Goal: Transaction & Acquisition: Purchase product/service

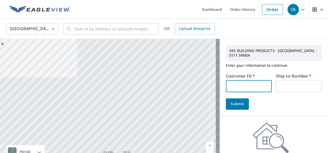
click at [251, 82] on input "text" at bounding box center [249, 86] width 46 height 12
type input "ADS112"
click at [285, 85] on input "text" at bounding box center [299, 86] width 46 height 12
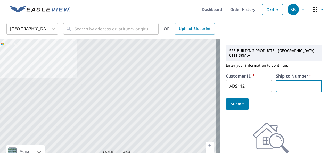
type input "1"
click at [240, 101] on span "Submit" at bounding box center [237, 104] width 15 height 6
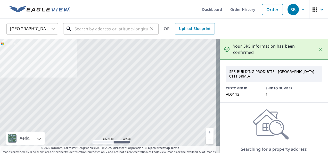
click at [103, 28] on input "text" at bounding box center [112, 29] width 74 height 14
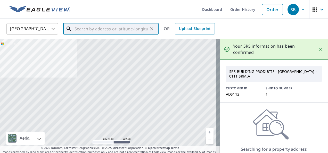
click at [103, 28] on input "text" at bounding box center [112, 29] width 74 height 14
click at [116, 29] on input "text" at bounding box center [112, 29] width 74 height 14
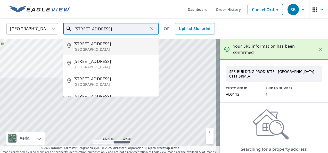
click at [102, 43] on span "[STREET_ADDRESS]" at bounding box center [114, 44] width 81 height 6
type input "[STREET_ADDRESS]"
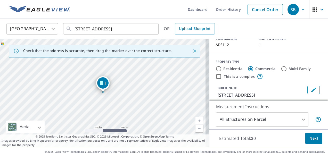
scroll to position [52, 0]
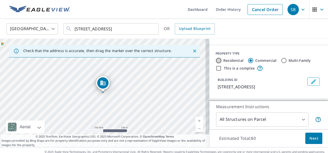
click at [216, 58] on input "Residential" at bounding box center [219, 61] width 6 height 6
radio input "true"
type input "1"
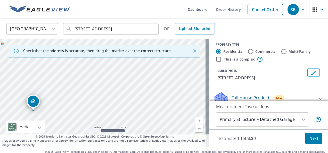
scroll to position [69, 0]
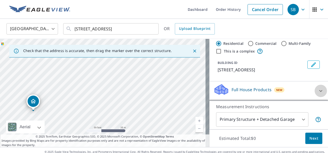
click at [318, 88] on icon at bounding box center [321, 91] width 6 height 6
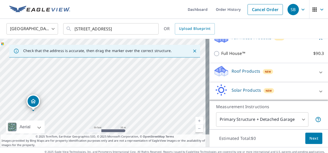
scroll to position [109, 0]
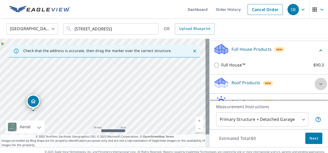
click at [318, 81] on icon at bounding box center [321, 84] width 6 height 6
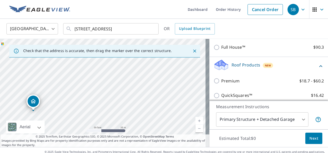
scroll to position [135, 0]
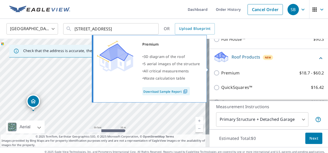
click at [214, 70] on input "Premium $18.7 - $60.2" at bounding box center [218, 73] width 8 height 6
checkbox input "true"
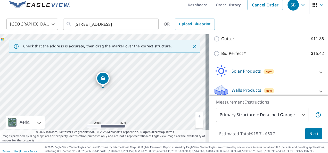
scroll to position [7, 0]
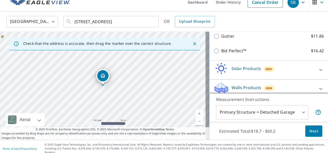
click at [313, 130] on span "Next" at bounding box center [314, 131] width 9 height 6
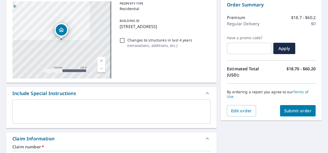
scroll to position [33, 0]
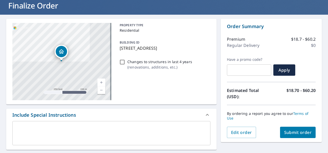
click at [296, 130] on span "Submit order" at bounding box center [298, 133] width 28 height 6
click at [295, 132] on span "Submit order" at bounding box center [298, 133] width 28 height 6
checkbox input "true"
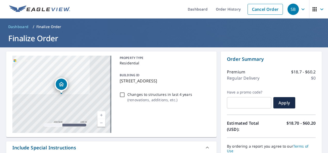
scroll to position [0, 0]
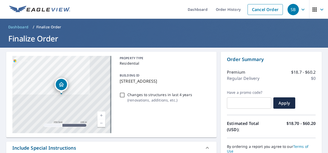
click at [122, 95] on input "Changes to structures in last 4 years ( renovations, additions, etc. )" at bounding box center [122, 95] width 6 height 6
checkbox input "true"
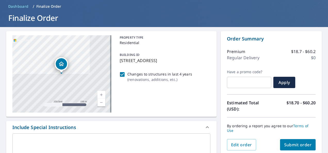
scroll to position [26, 0]
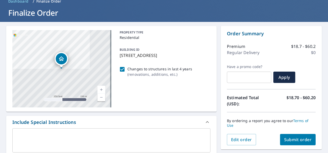
click at [99, 89] on link "Current Level 17, Zoom In" at bounding box center [102, 90] width 8 height 8
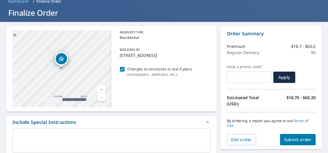
click at [100, 88] on link "Current Level 17, Zoom In" at bounding box center [102, 90] width 8 height 8
click at [100, 88] on link "Current Level 18, Zoom In" at bounding box center [102, 90] width 8 height 8
click at [100, 88] on link "Current Level 19, Zoom In Disabled" at bounding box center [102, 90] width 8 height 8
click at [120, 68] on input "Changes to structures in last 4 years ( renovations, additions, etc. )" at bounding box center [122, 69] width 6 height 6
checkbox input "false"
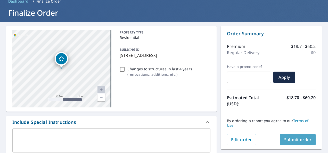
click at [288, 140] on span "Submit order" at bounding box center [298, 140] width 28 height 6
checkbox input "true"
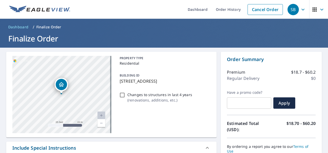
click at [278, 81] on div "Regular Delivery $0" at bounding box center [271, 78] width 89 height 6
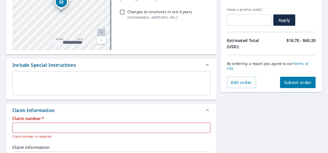
scroll to position [155, 0]
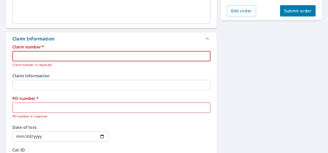
click at [49, 57] on input "text" at bounding box center [111, 56] width 198 height 10
type input "4"
checkbox input "true"
type input "46"
checkbox input "true"
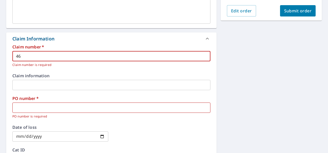
type input "465"
checkbox input "true"
type input "465"
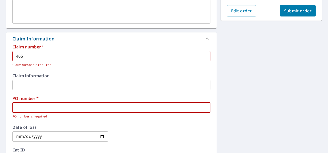
type input "E"
checkbox input "true"
type input "ED"
checkbox input "true"
type input "EDG"
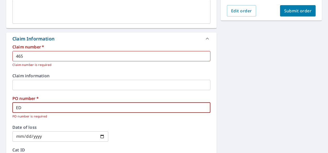
checkbox input "true"
type input "EDGR"
checkbox input "true"
type input "EDGRD"
checkbox input "true"
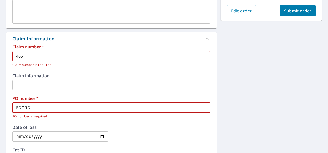
type input "EDGRDO"
checkbox input "true"
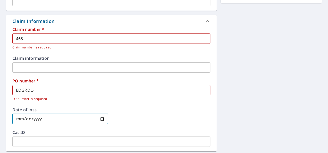
scroll to position [181, 0]
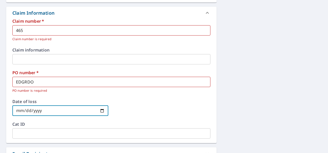
click at [24, 81] on input "EDGRDO" at bounding box center [111, 82] width 198 height 10
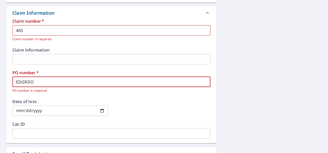
type input "[PERSON_NAME]"
checkbox input "true"
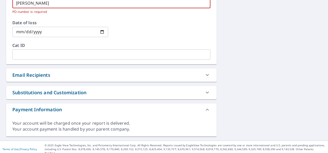
scroll to position [234, 0]
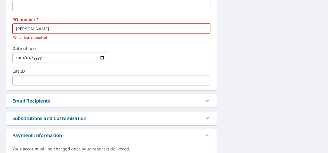
type input "[PERSON_NAME]"
click at [38, 98] on div "Email Recipients" at bounding box center [31, 101] width 38 height 7
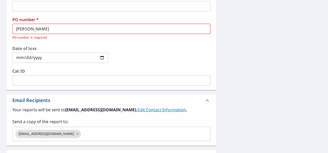
scroll to position [260, 0]
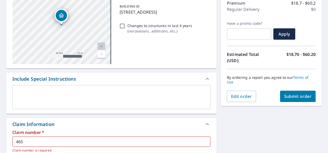
scroll to position [77, 0]
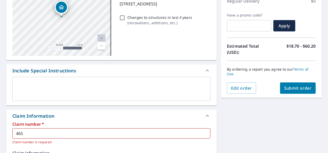
click at [291, 89] on span "Submit order" at bounding box center [298, 88] width 28 height 6
checkbox input "true"
